Goal: Check status

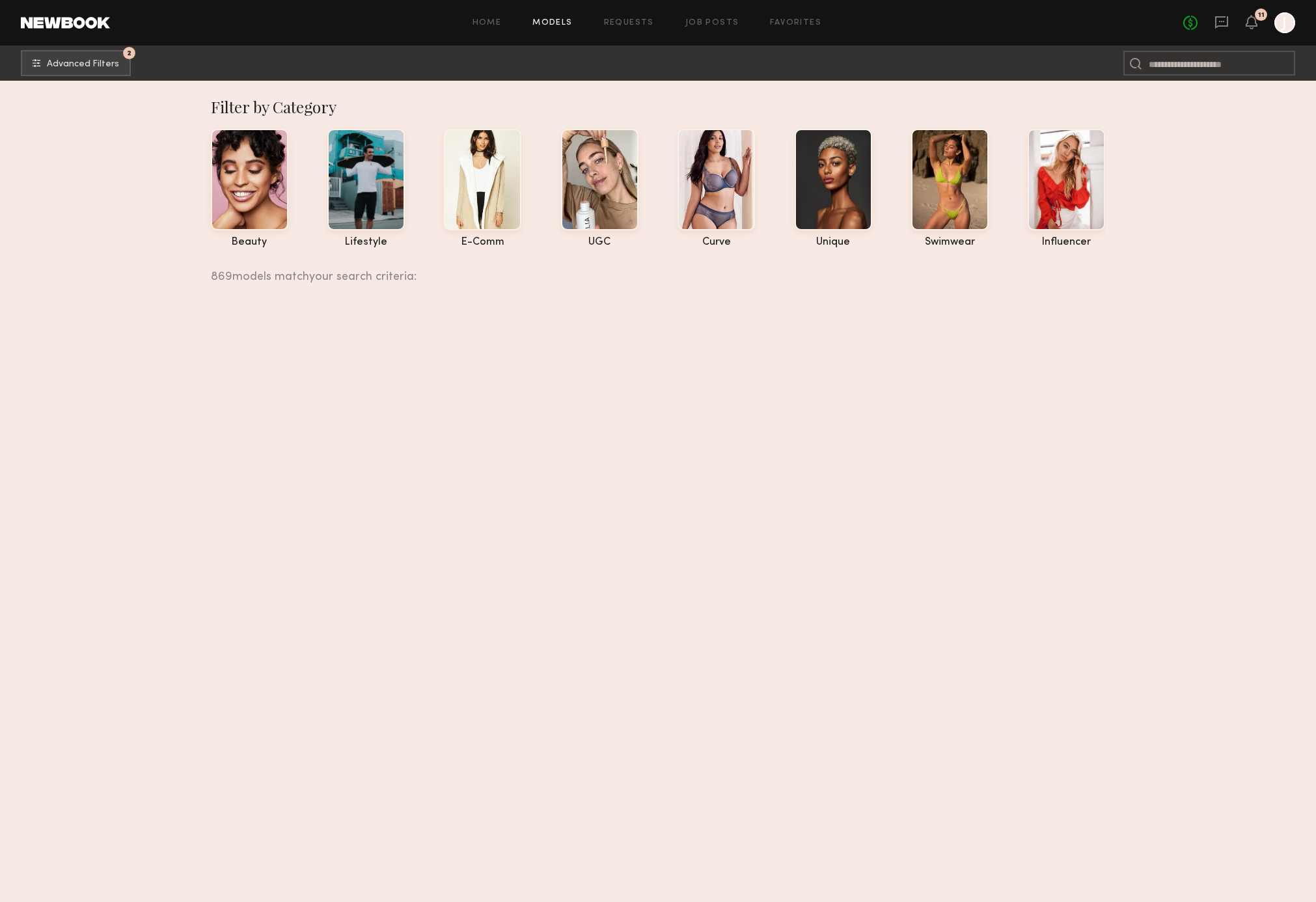
scroll to position [45105, 0]
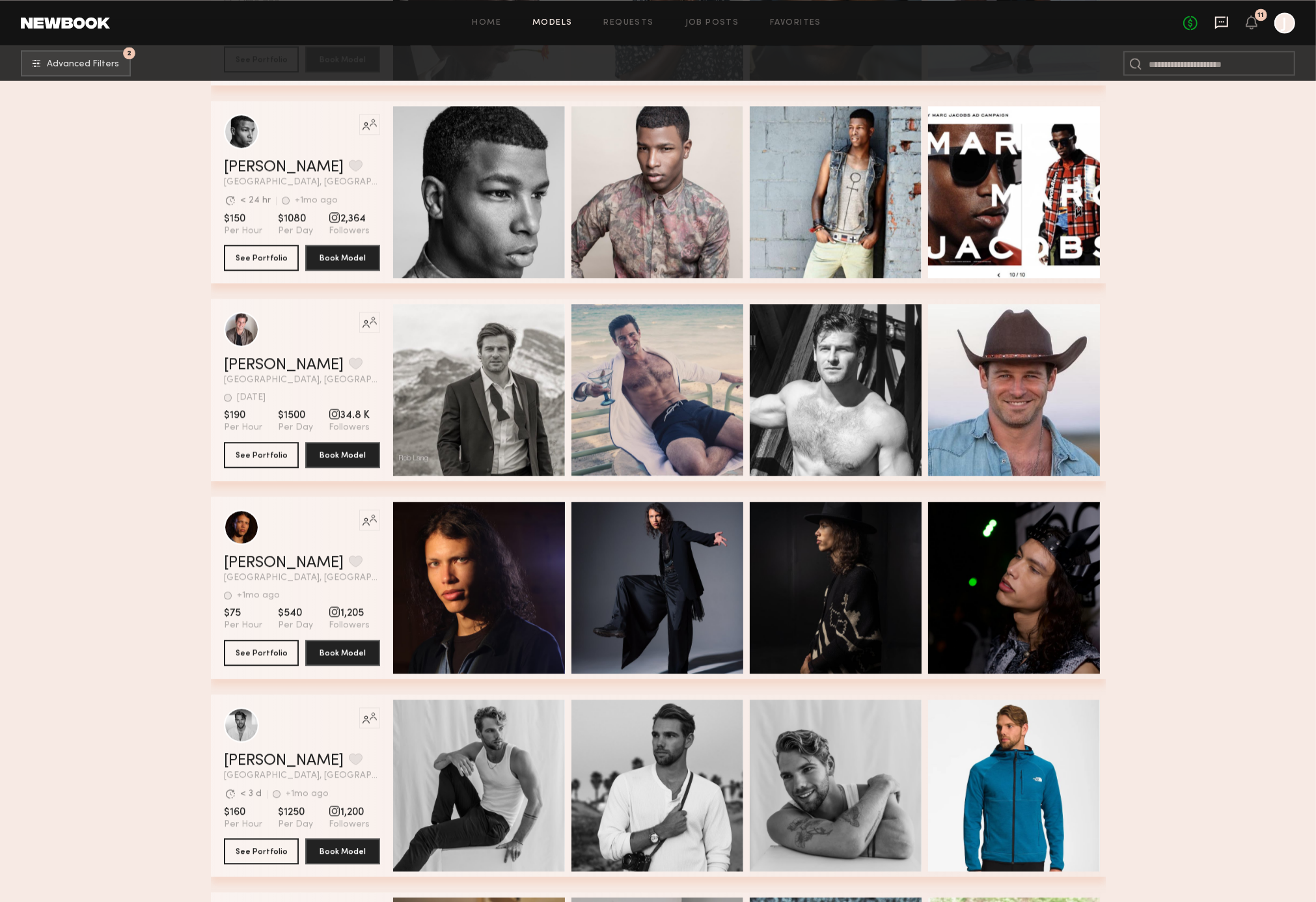
click at [1217, 22] on icon at bounding box center [1221, 22] width 14 height 14
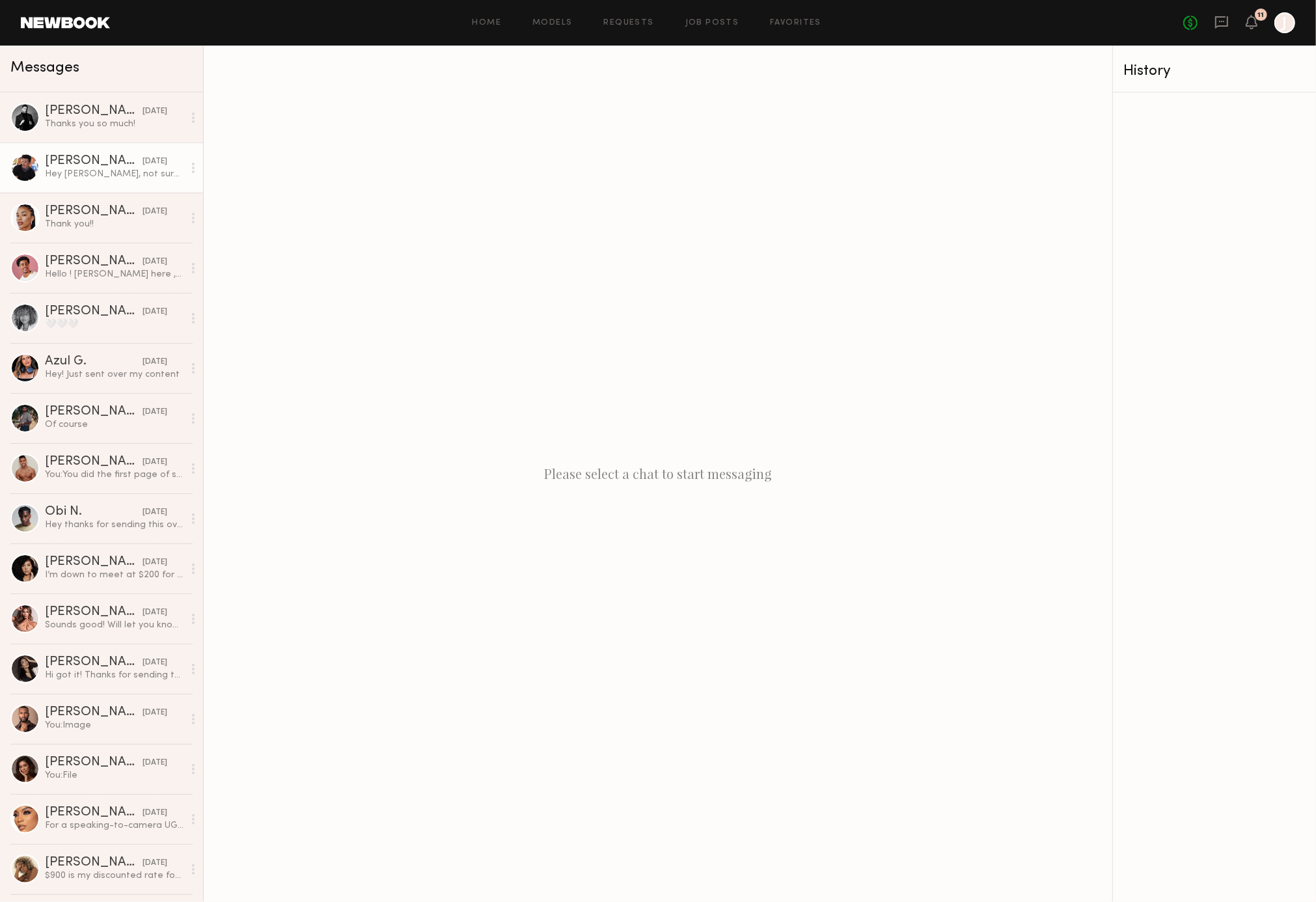
click at [117, 148] on link "[PERSON_NAME] [DATE] Hey [PERSON_NAME], not sure why I’m just now seeing this, …" at bounding box center [101, 167] width 203 height 50
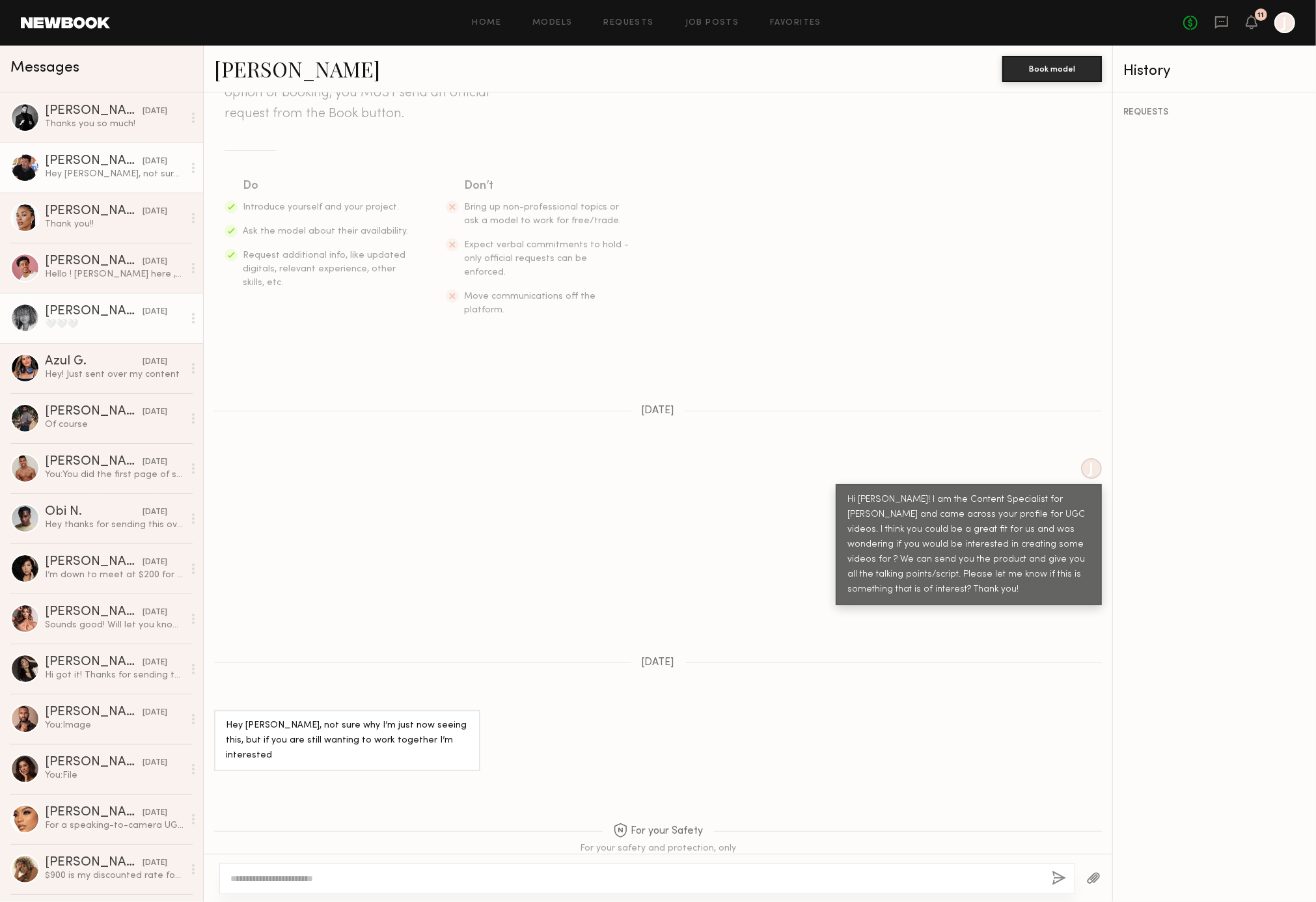
scroll to position [2, 0]
click at [113, 326] on div "🤍🤍🤍" at bounding box center [115, 323] width 139 height 12
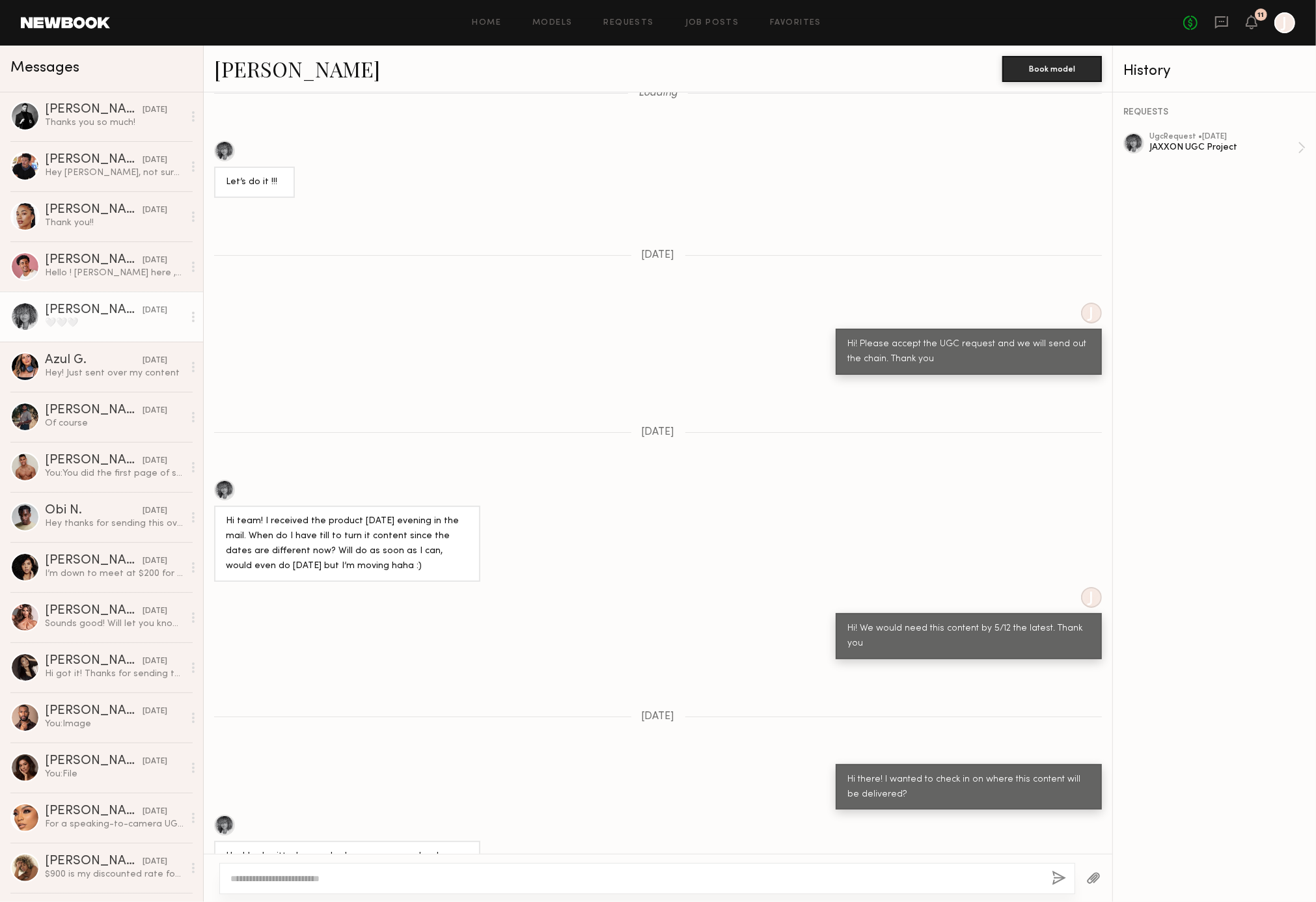
scroll to position [41, 0]
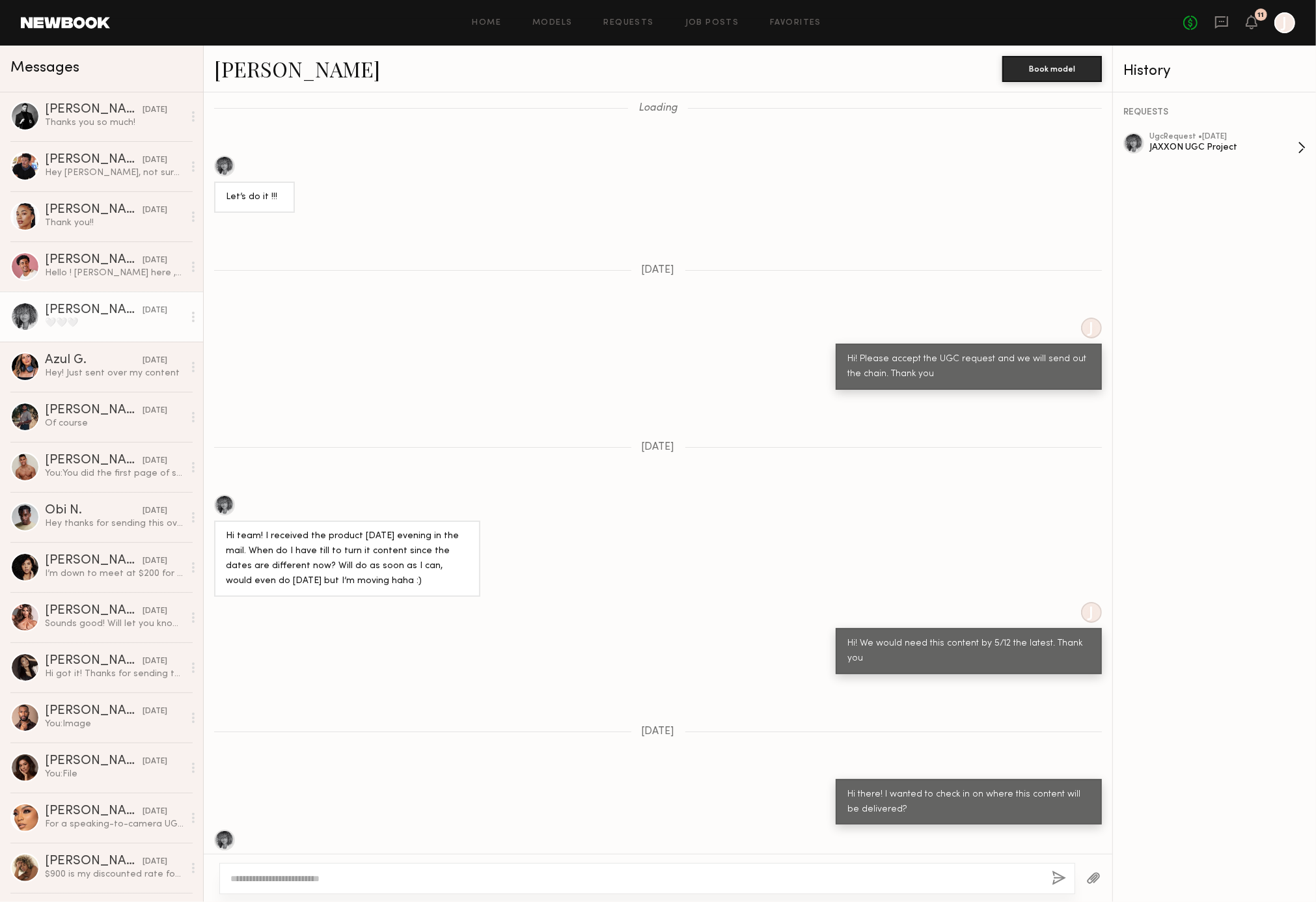
click at [1248, 139] on div "ugc Request • [DATE]" at bounding box center [1223, 136] width 148 height 8
click at [140, 371] on div "Hey! Just sent over my content" at bounding box center [115, 373] width 139 height 12
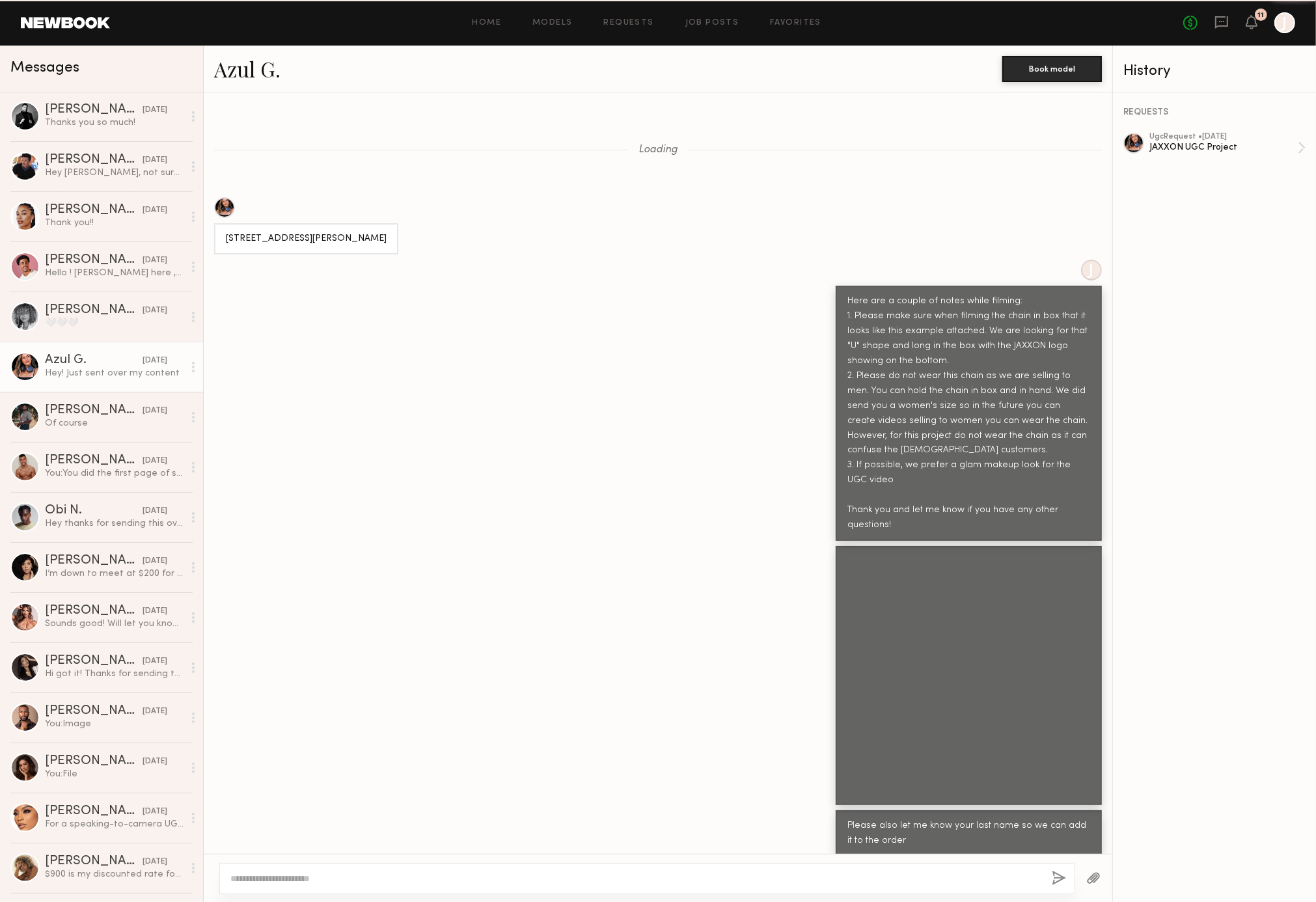
scroll to position [827, 0]
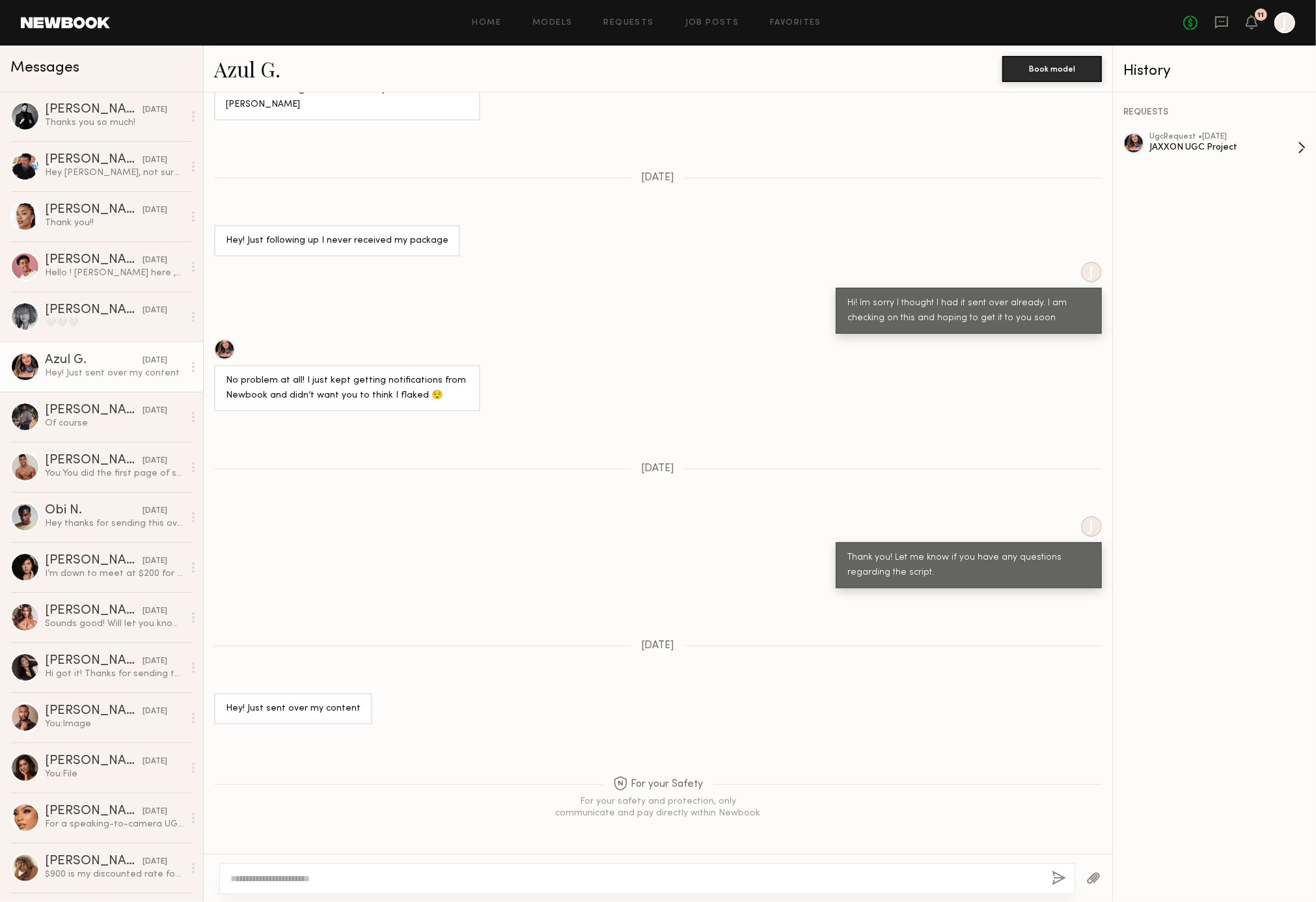
click at [1187, 145] on div "JAXXON UGC Project" at bounding box center [1223, 147] width 148 height 12
click at [1175, 89] on div "History" at bounding box center [1214, 69] width 203 height 47
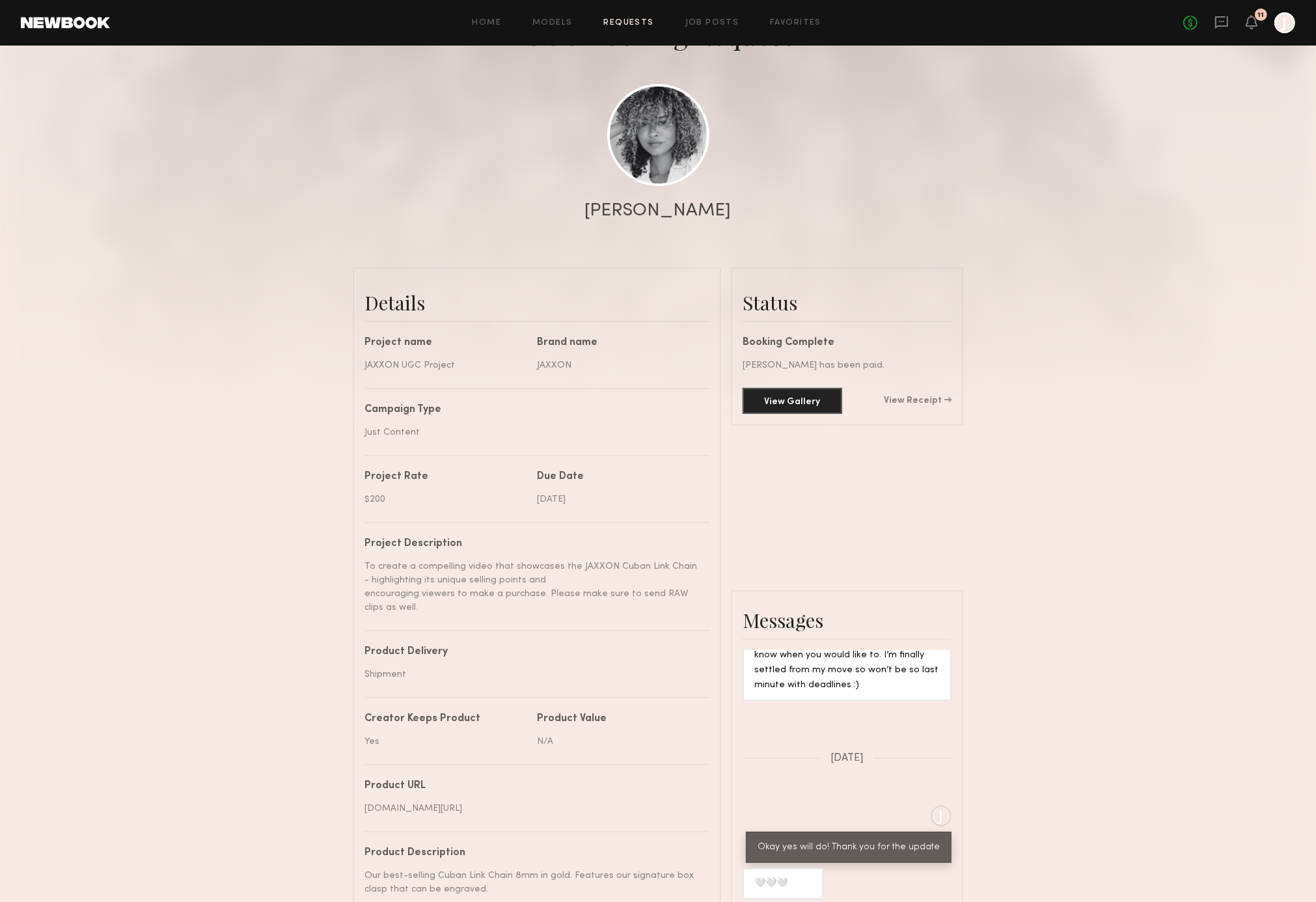
scroll to position [107, 0]
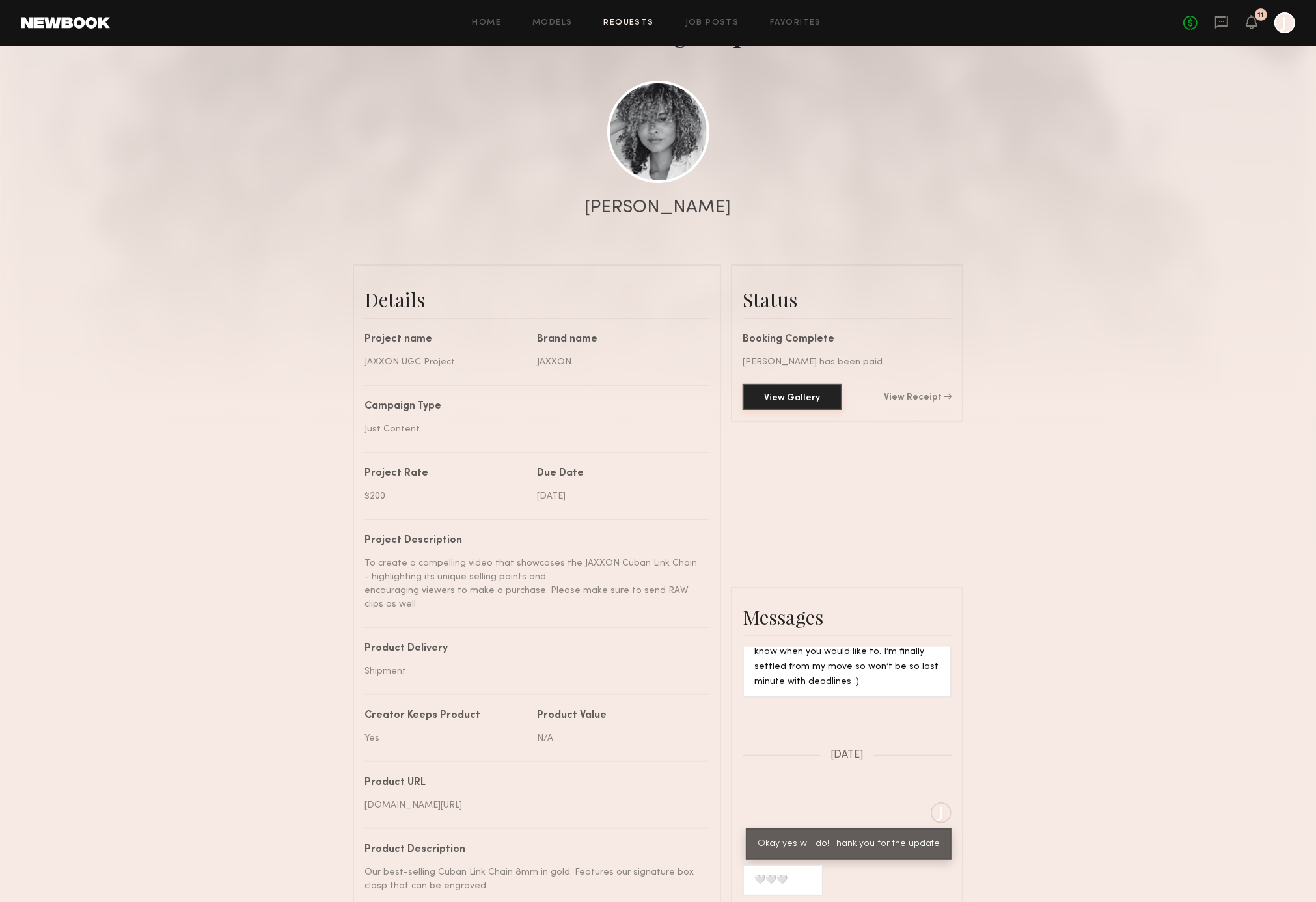
click at [811, 389] on button "View Gallery" at bounding box center [792, 396] width 99 height 26
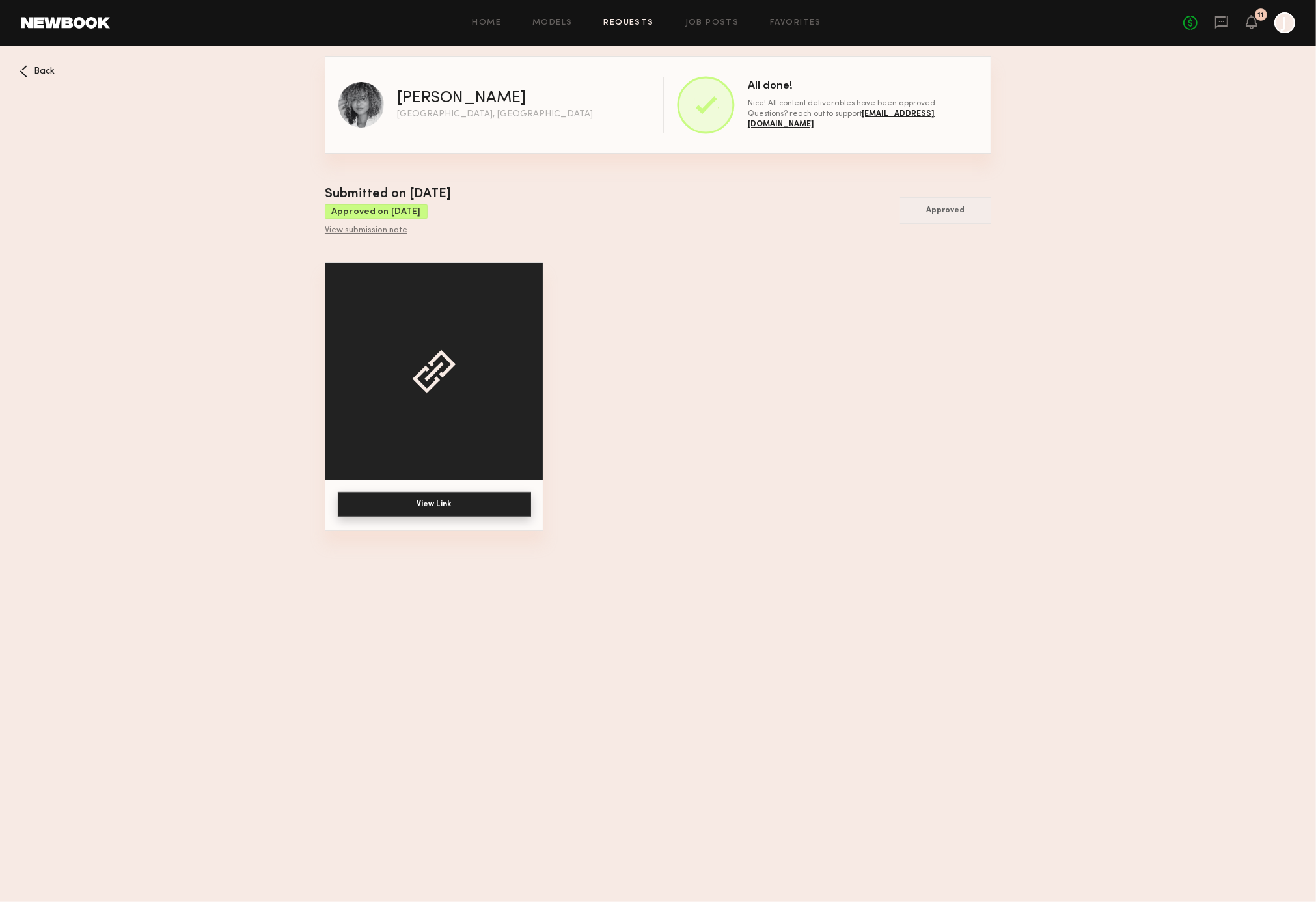
click at [496, 503] on button "View Link" at bounding box center [434, 505] width 193 height 26
click at [17, 73] on nb-booking-gallery "Back Pauline B Los Angeles, CA All done! Nice! All content deliverables have be…" at bounding box center [658, 293] width 1316 height 475
click at [23, 72] on icon at bounding box center [23, 71] width 8 height 12
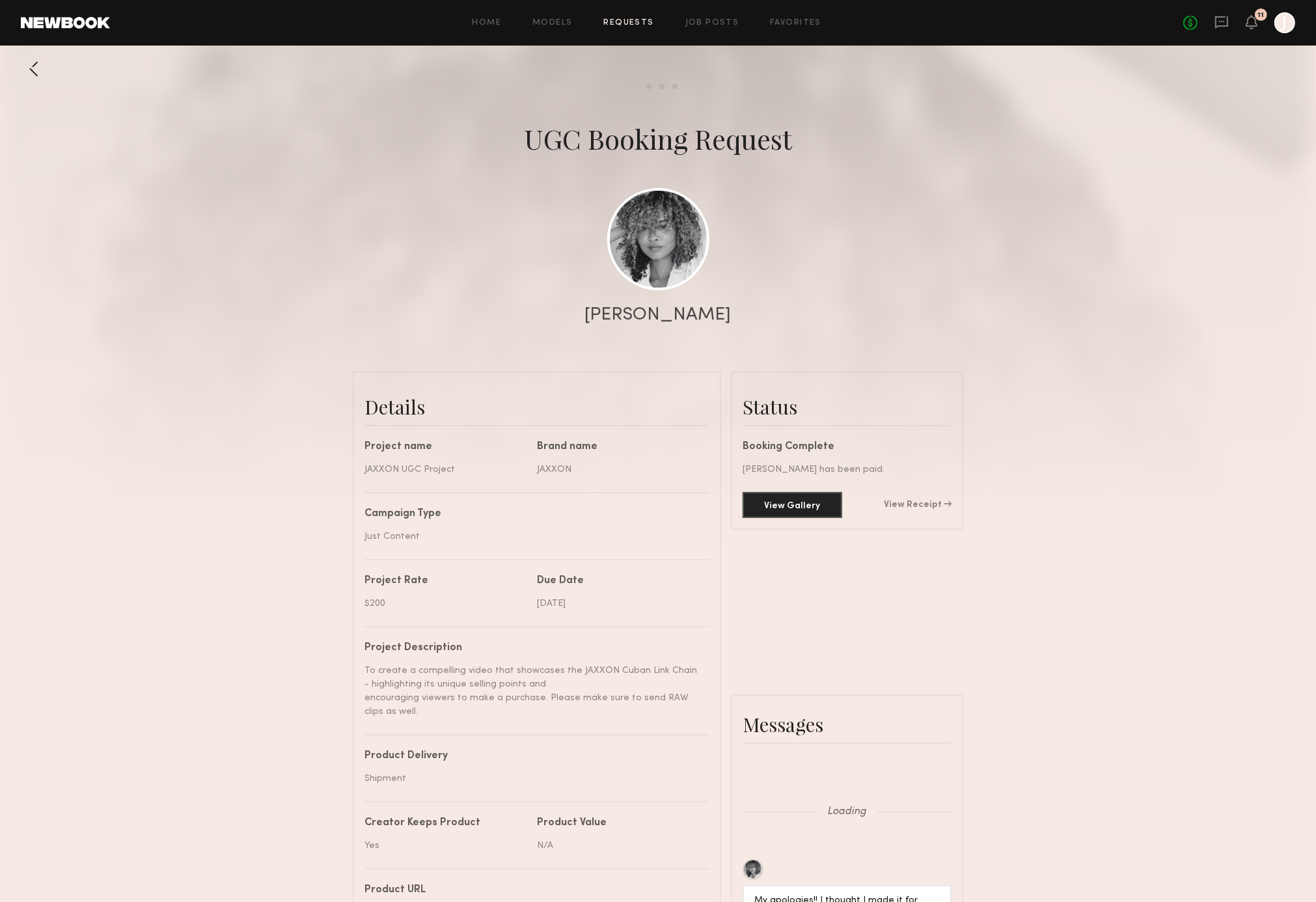
scroll to position [833, 0]
click at [31, 61] on div at bounding box center [34, 69] width 26 height 26
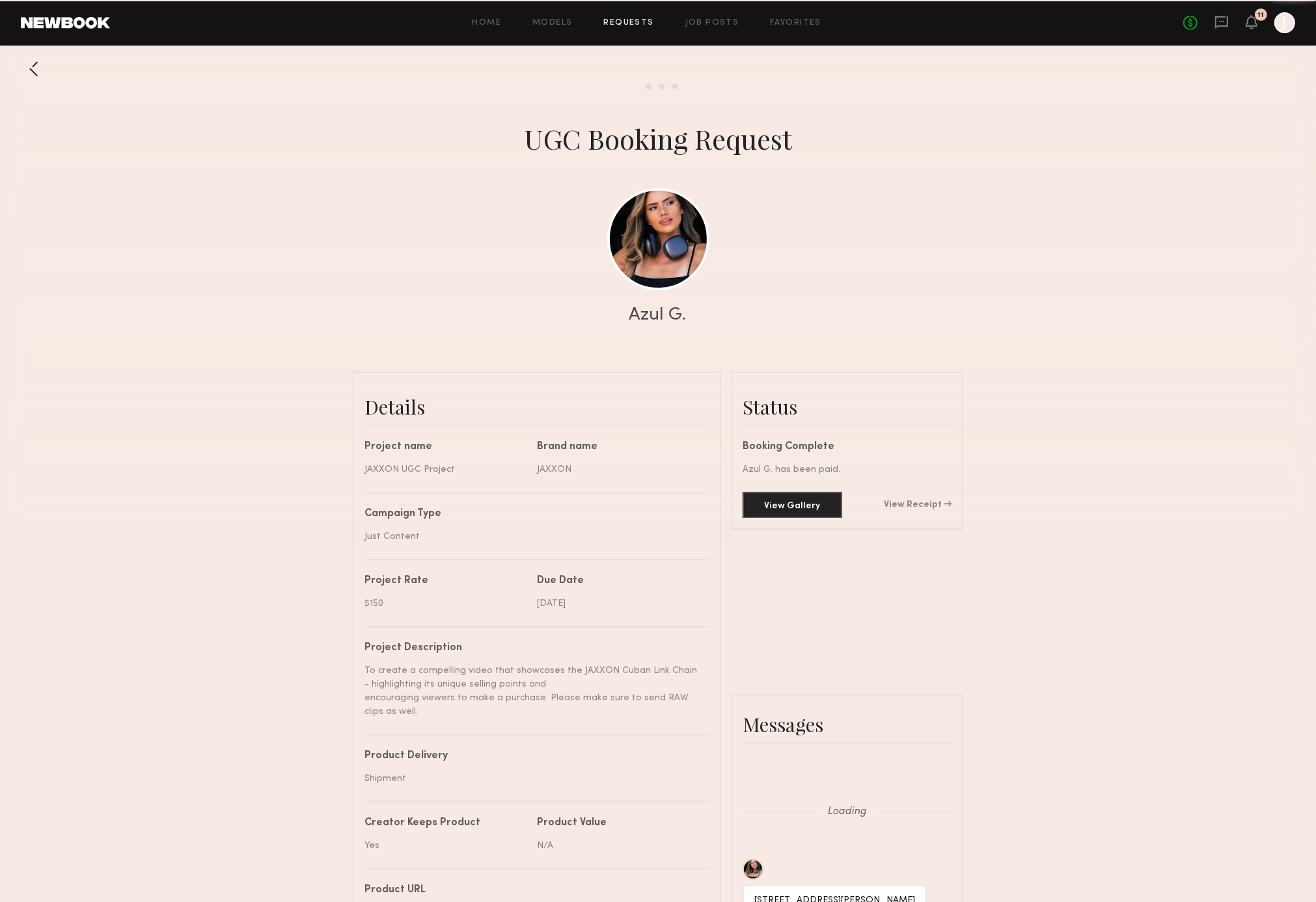
scroll to position [1260, 0]
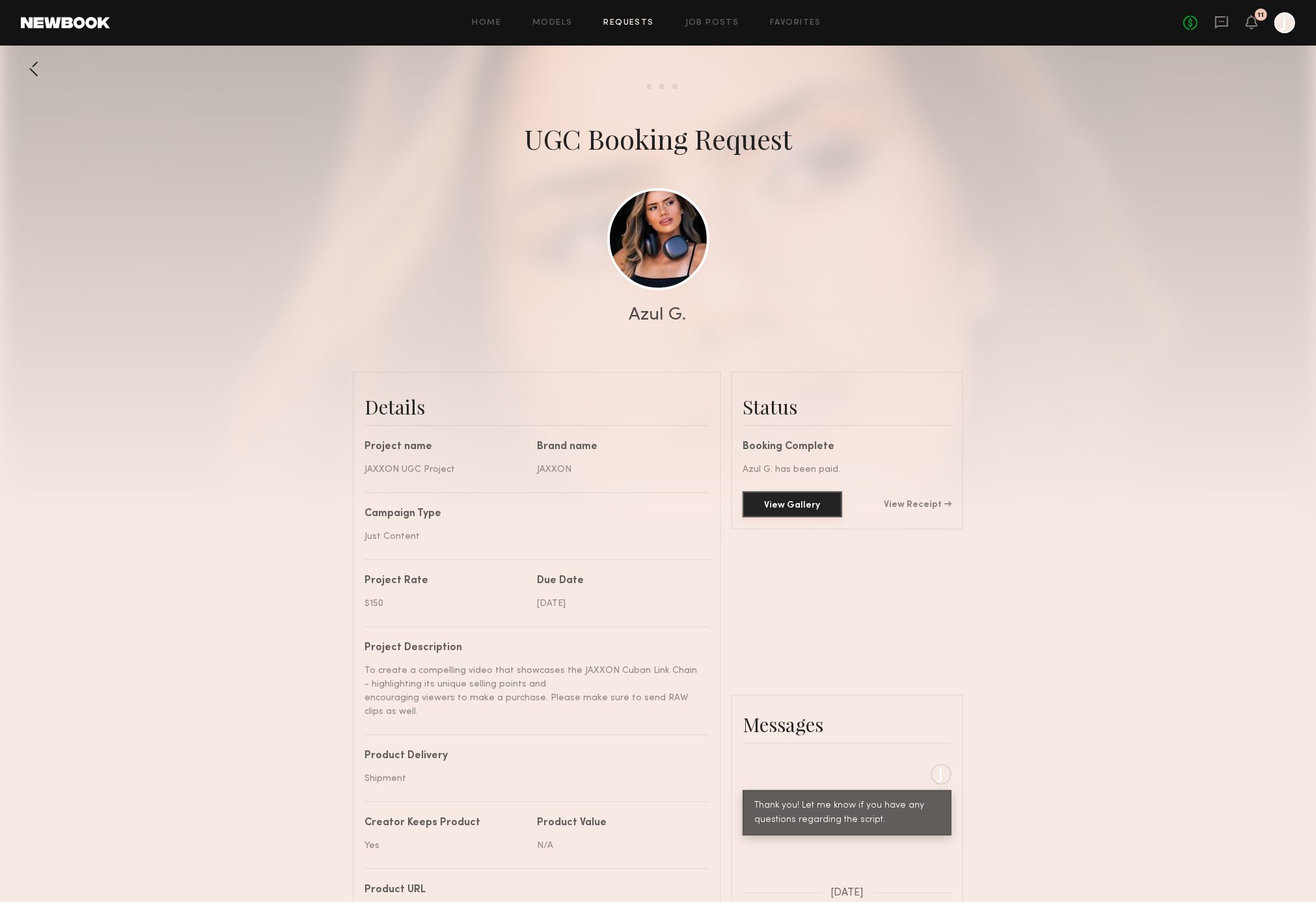
click at [799, 504] on button "View Gallery" at bounding box center [792, 504] width 99 height 26
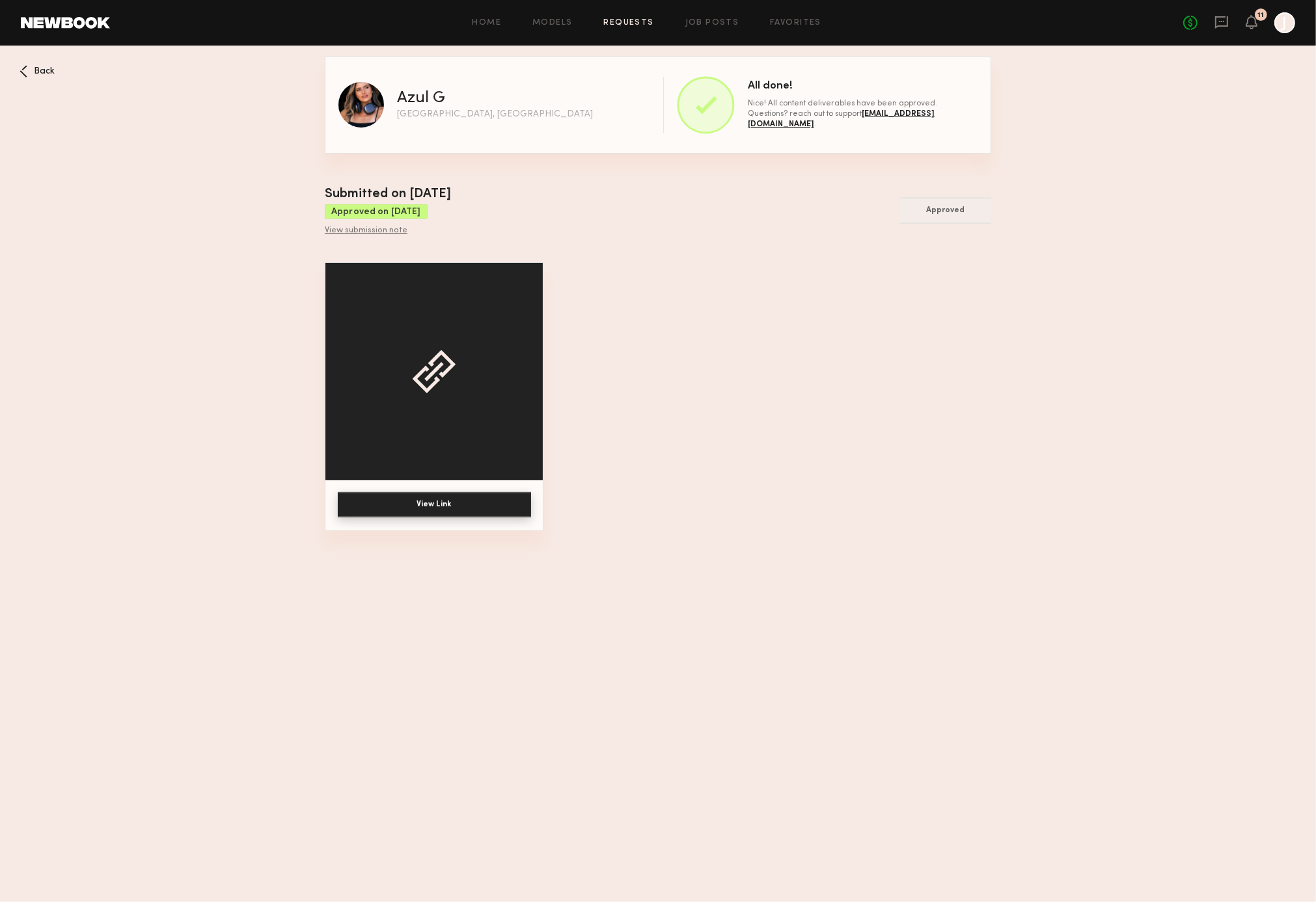
click at [464, 503] on button "View Link" at bounding box center [434, 505] width 193 height 26
drag, startPoint x: 29, startPoint y: 84, endPoint x: 30, endPoint y: 78, distance: 6.1
click at [30, 81] on nb-booking-gallery "Back Azul G Los Angeles, CA All done! Nice! All content deliverables have been …" at bounding box center [658, 293] width 1316 height 475
click at [31, 70] on div "Back" at bounding box center [37, 71] width 35 height 12
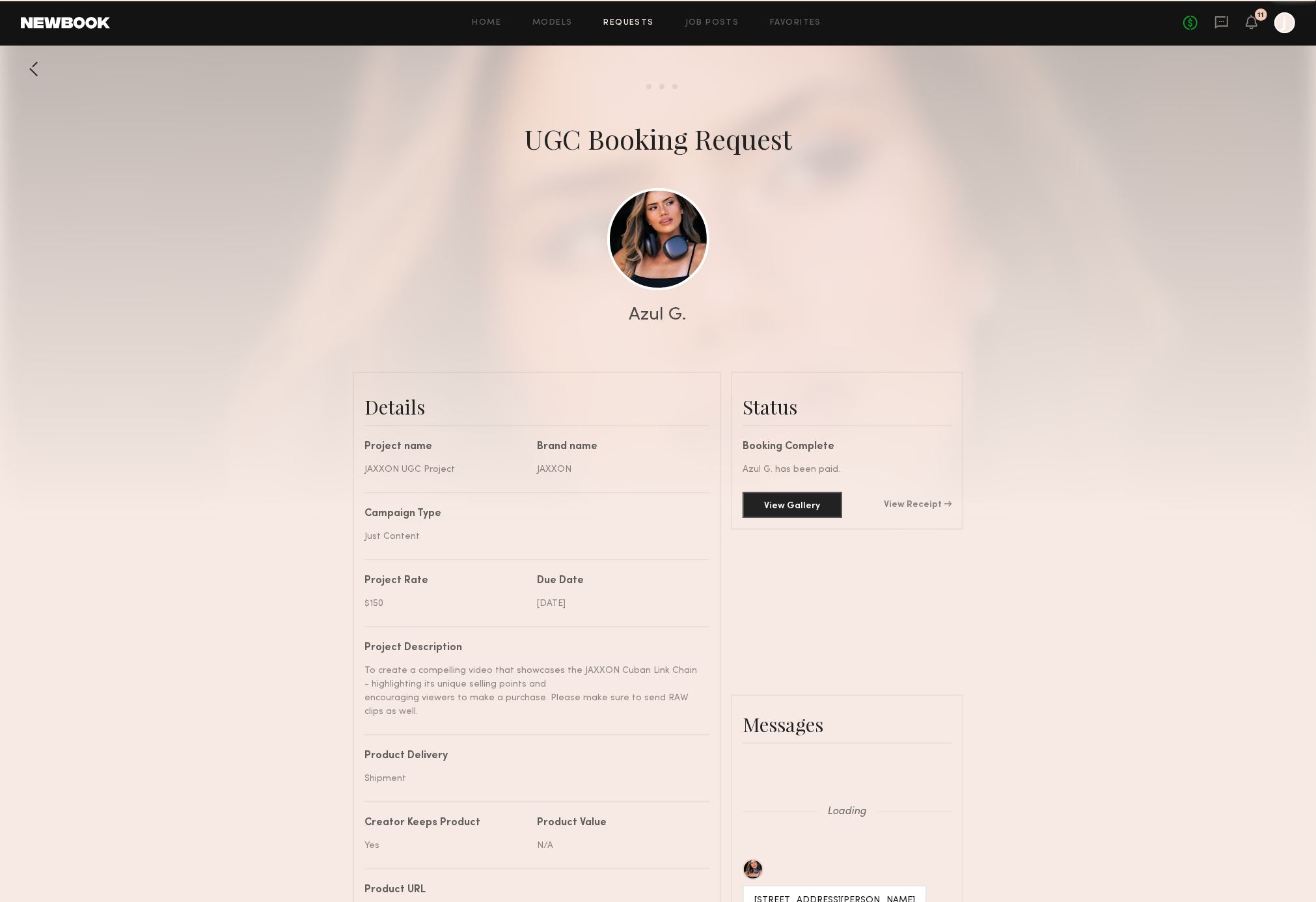
scroll to position [1260, 0]
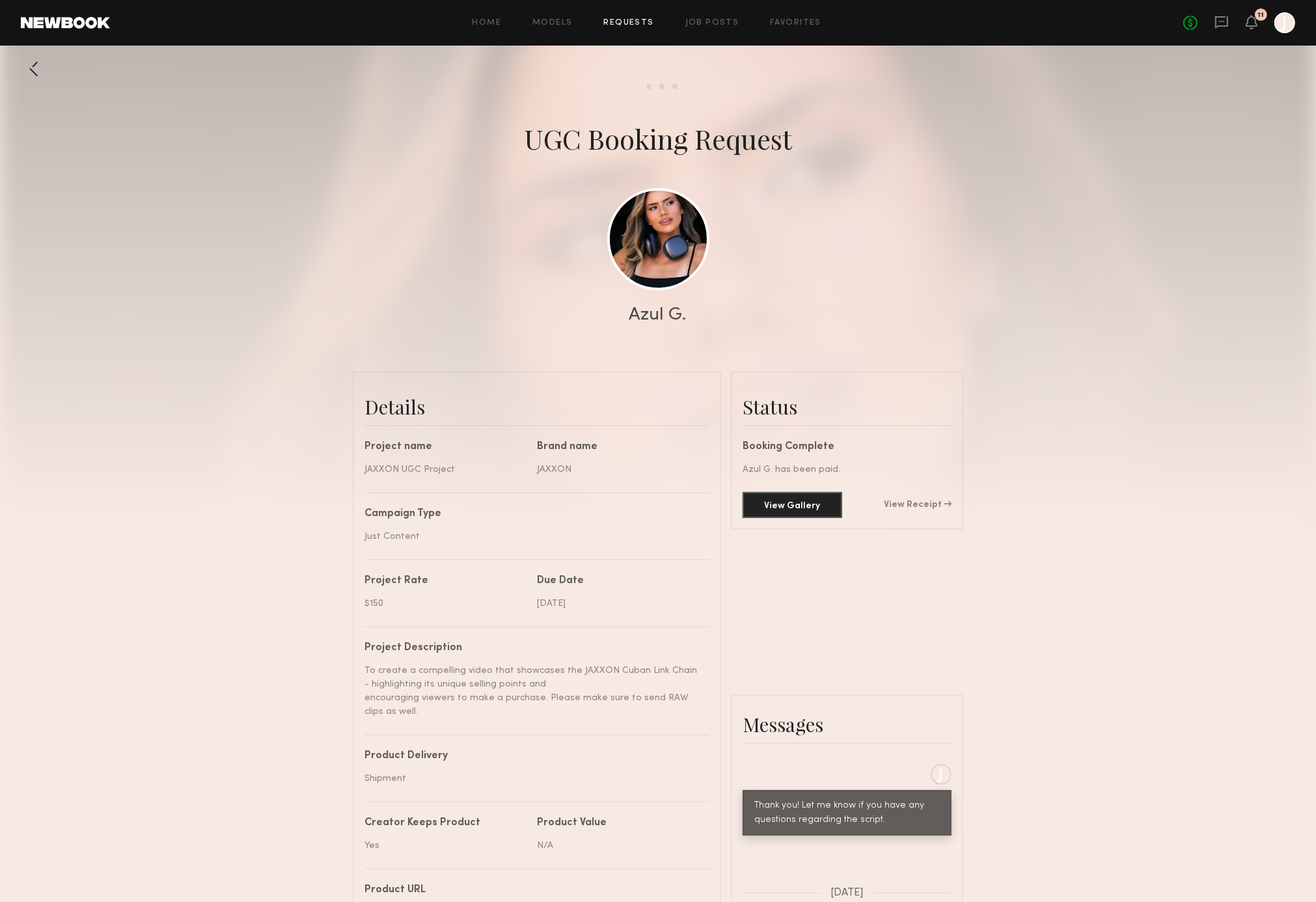
click at [29, 66] on div at bounding box center [34, 69] width 26 height 26
